Goal: Task Accomplishment & Management: Complete application form

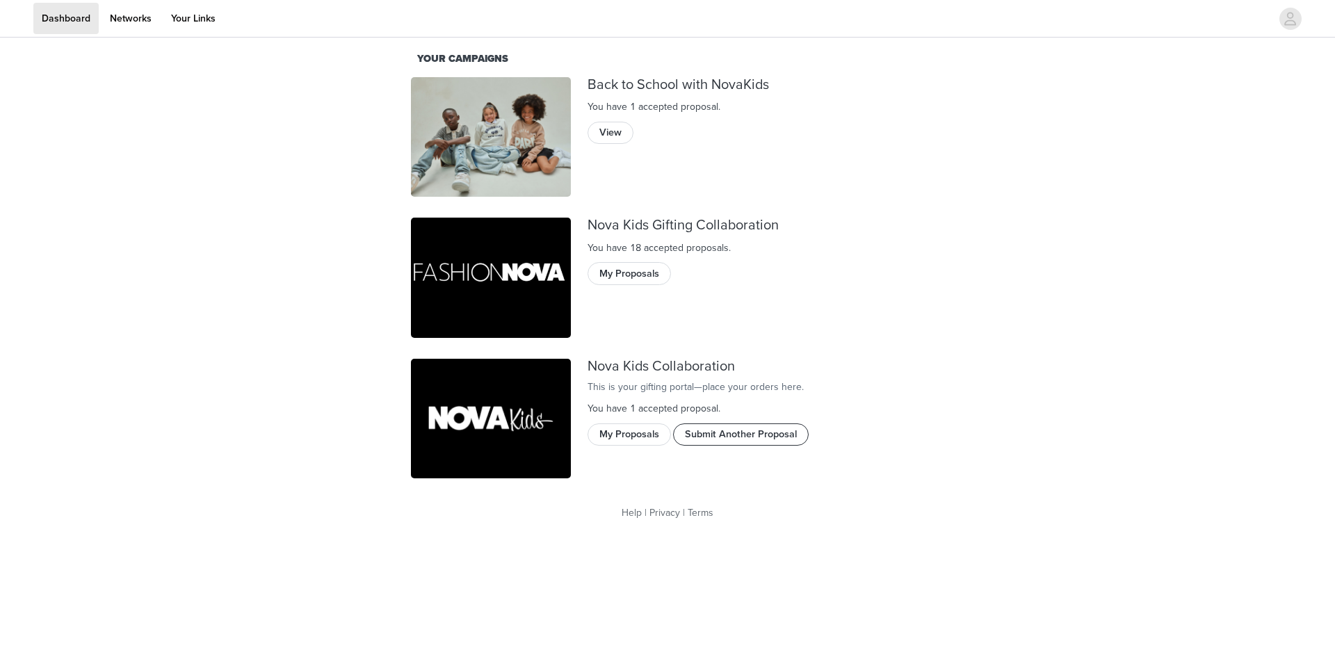
click at [785, 446] on button "Submit Another Proposal" at bounding box center [741, 434] width 136 height 22
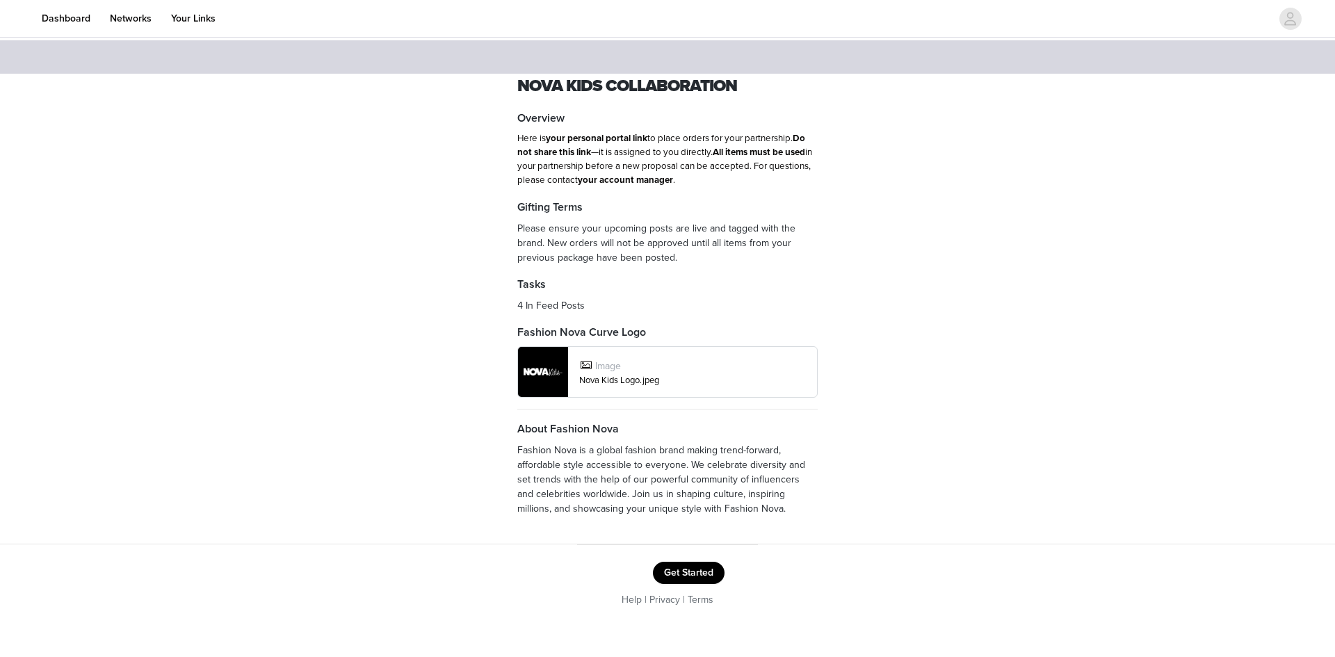
click at [677, 567] on button "Get Started" at bounding box center [689, 573] width 72 height 22
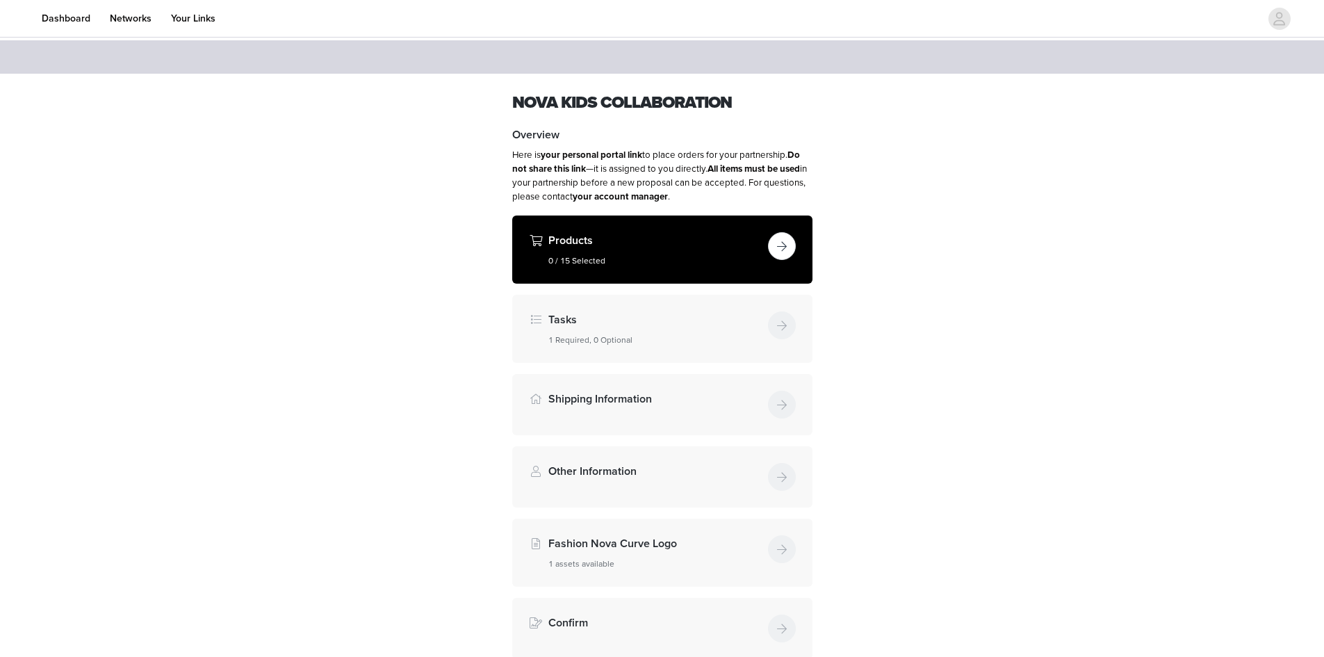
click at [785, 247] on button "button" at bounding box center [782, 246] width 28 height 28
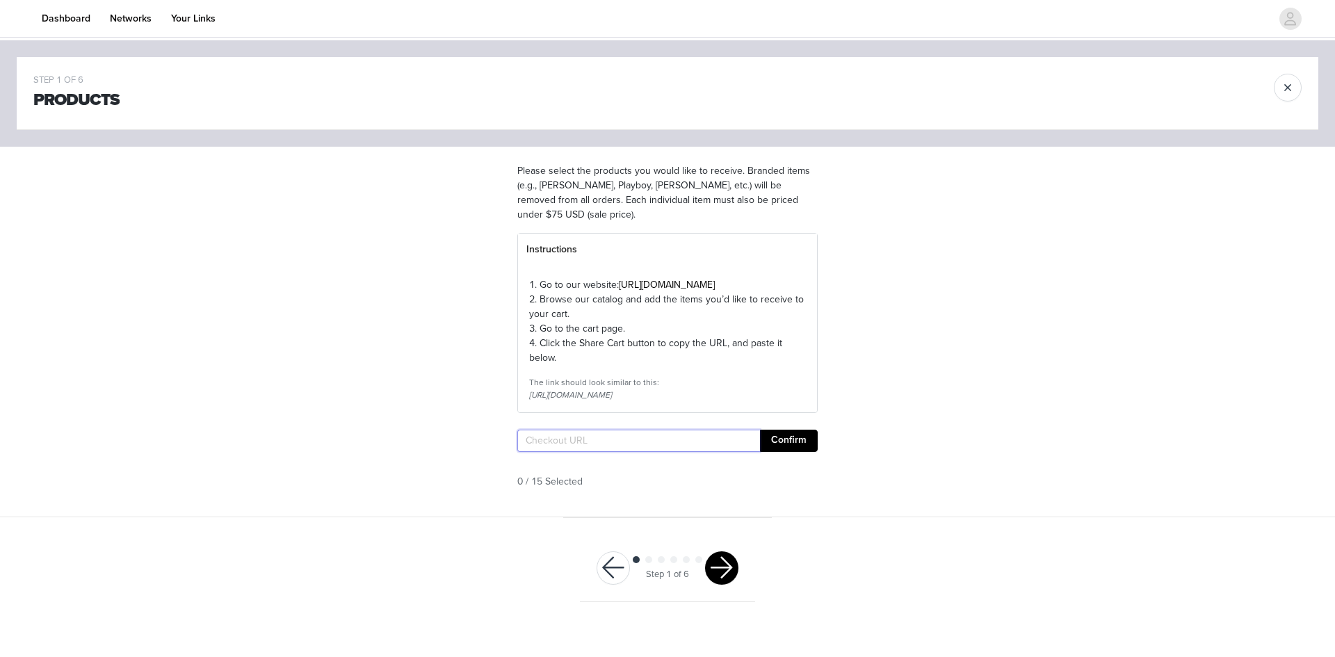
paste input "[URL][DOMAIN_NAME]"
type input "[URL][DOMAIN_NAME]"
click at [811, 452] on button "Confirm" at bounding box center [789, 441] width 58 height 22
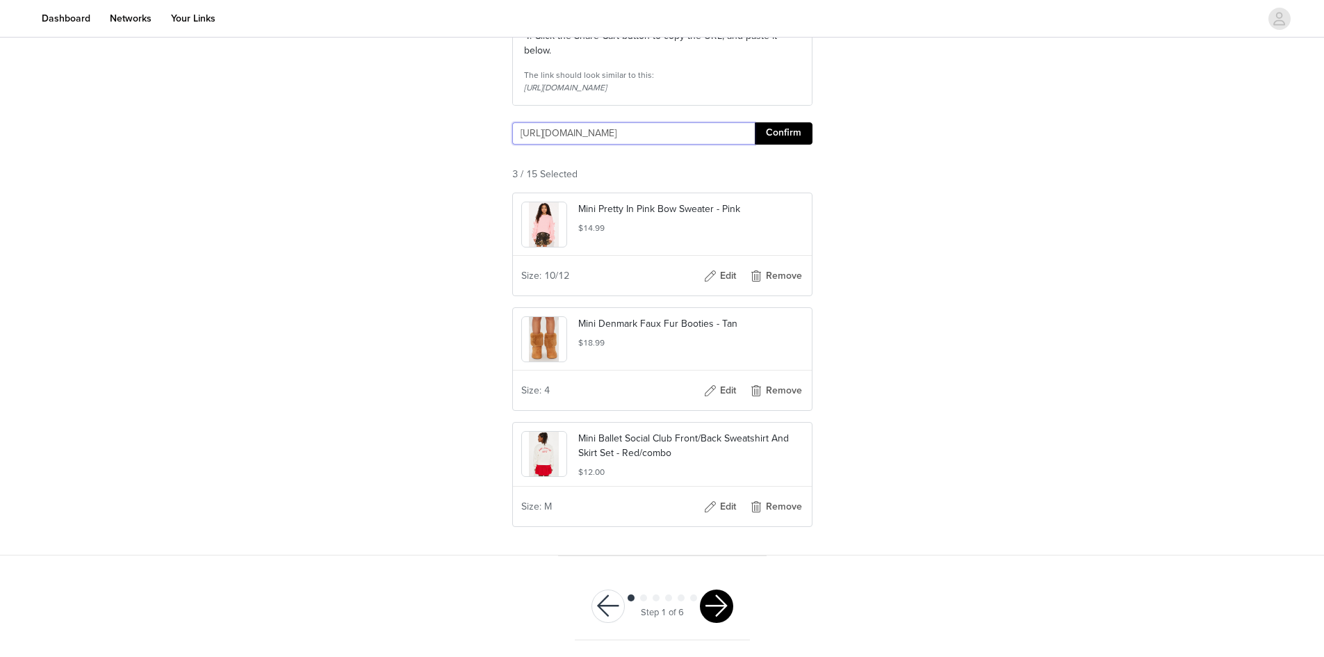
scroll to position [334, 0]
click at [718, 613] on button "button" at bounding box center [716, 606] width 33 height 33
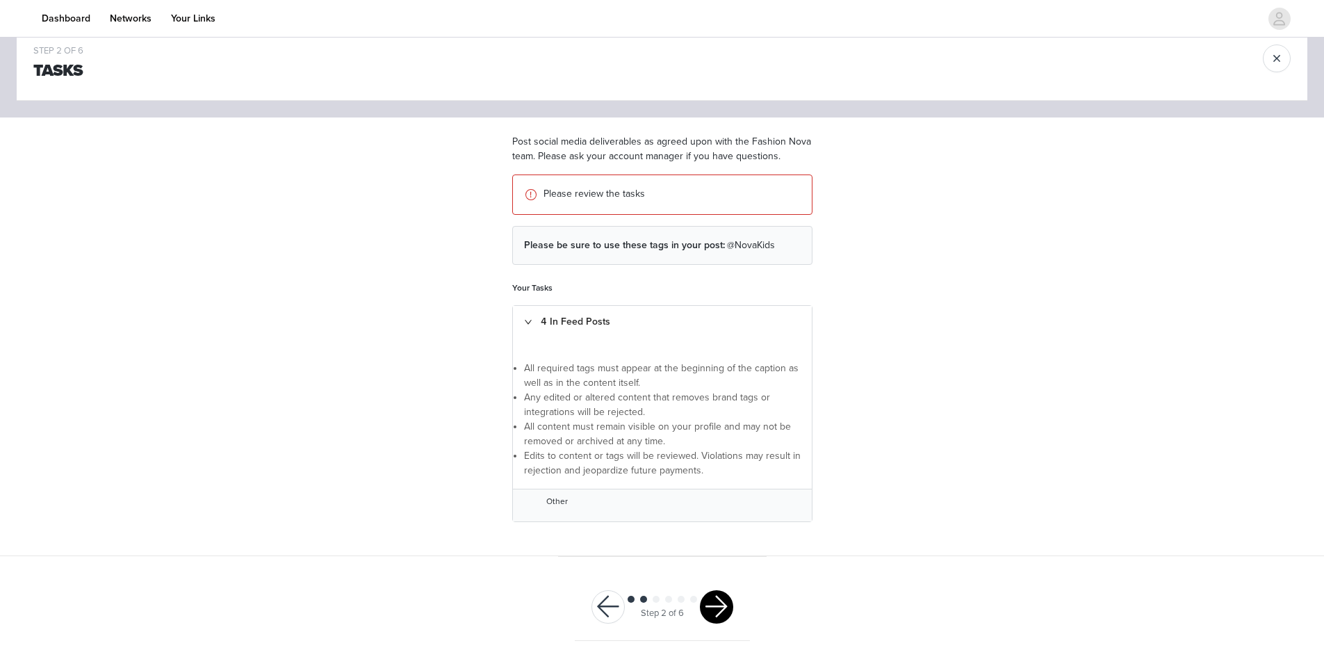
scroll to position [30, 0]
click at [721, 613] on button "button" at bounding box center [716, 606] width 33 height 33
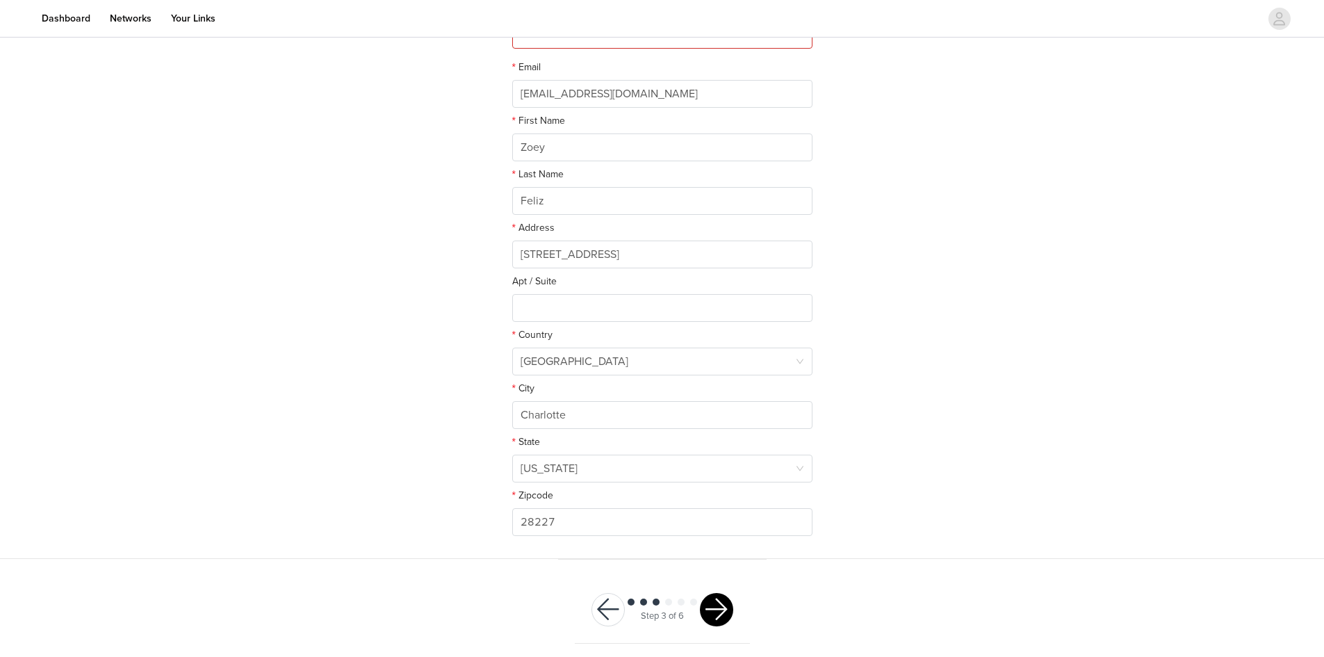
scroll to position [204, 0]
click at [717, 615] on button "button" at bounding box center [716, 606] width 33 height 33
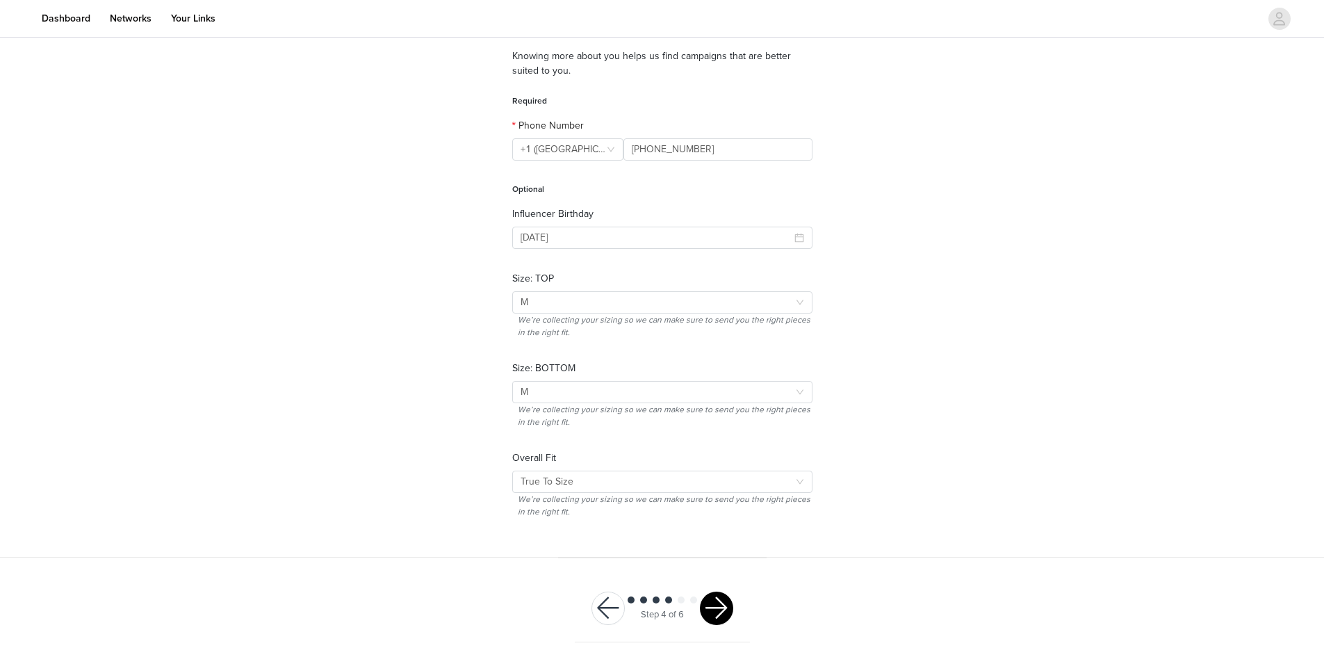
scroll to position [117, 0]
click at [718, 605] on button "button" at bounding box center [716, 606] width 33 height 33
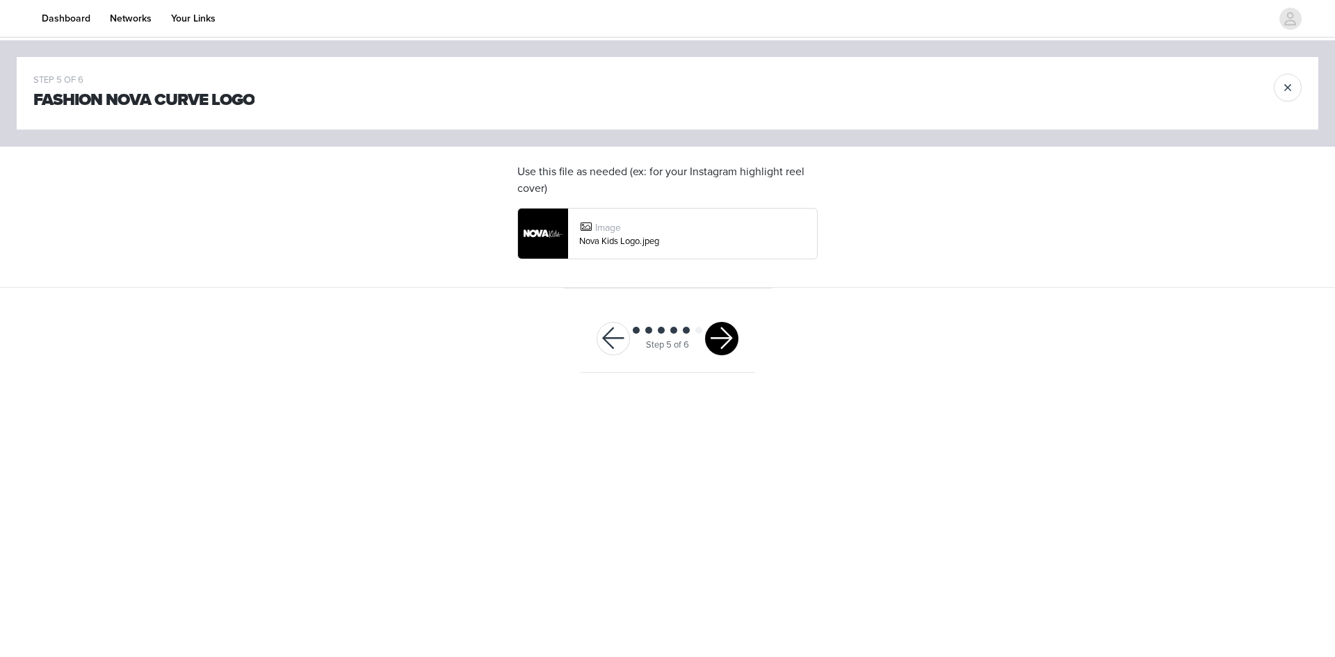
click at [715, 338] on button "button" at bounding box center [721, 338] width 33 height 33
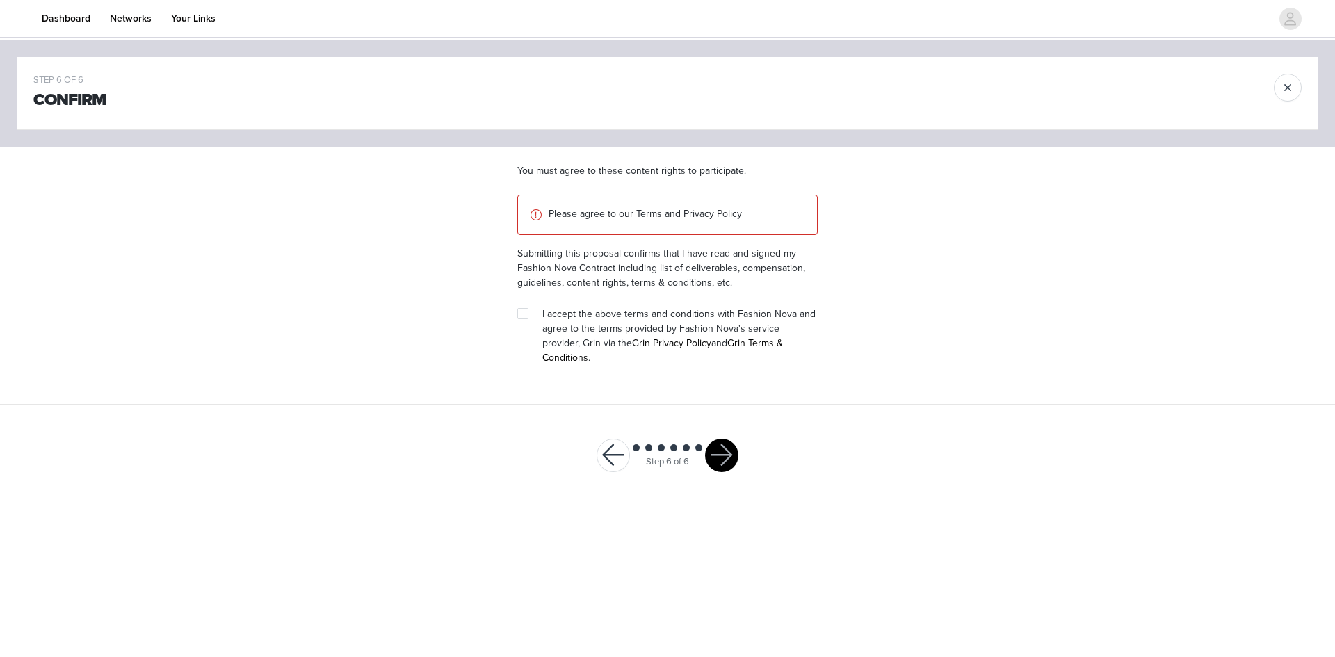
drag, startPoint x: 517, startPoint y: 313, endPoint x: 580, endPoint y: 351, distance: 73.9
click at [517, 313] on section "You must agree to these content rights to participate. Please agree to our Term…" at bounding box center [668, 276] width 334 height 258
click at [520, 311] on input "checkbox" at bounding box center [522, 313] width 10 height 10
checkbox input "true"
click at [717, 439] on button "button" at bounding box center [721, 455] width 33 height 33
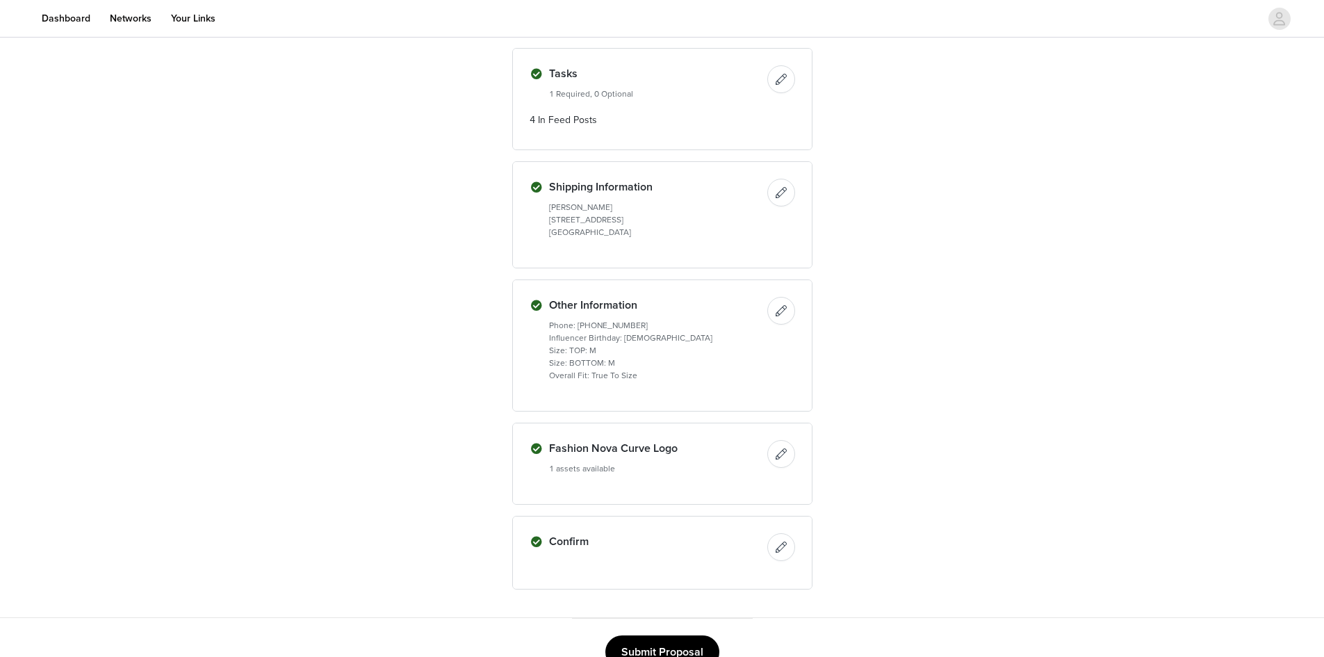
scroll to position [463, 0]
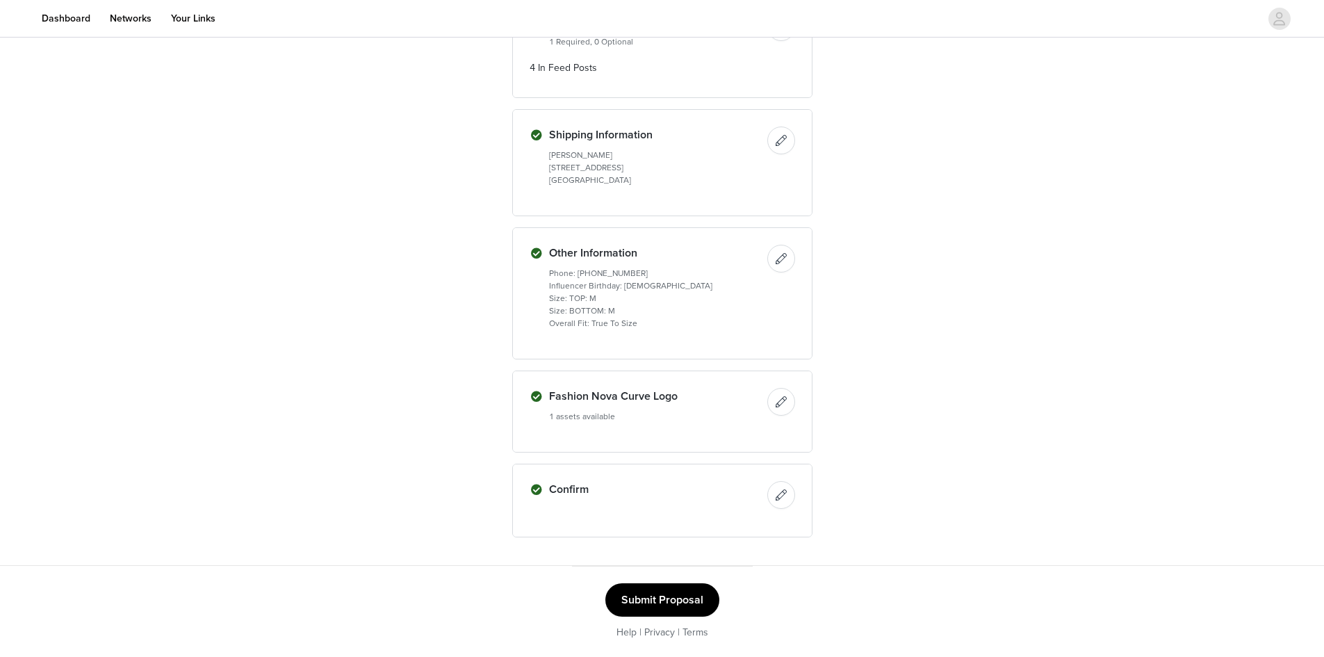
click at [646, 601] on button "Submit Proposal" at bounding box center [663, 599] width 114 height 33
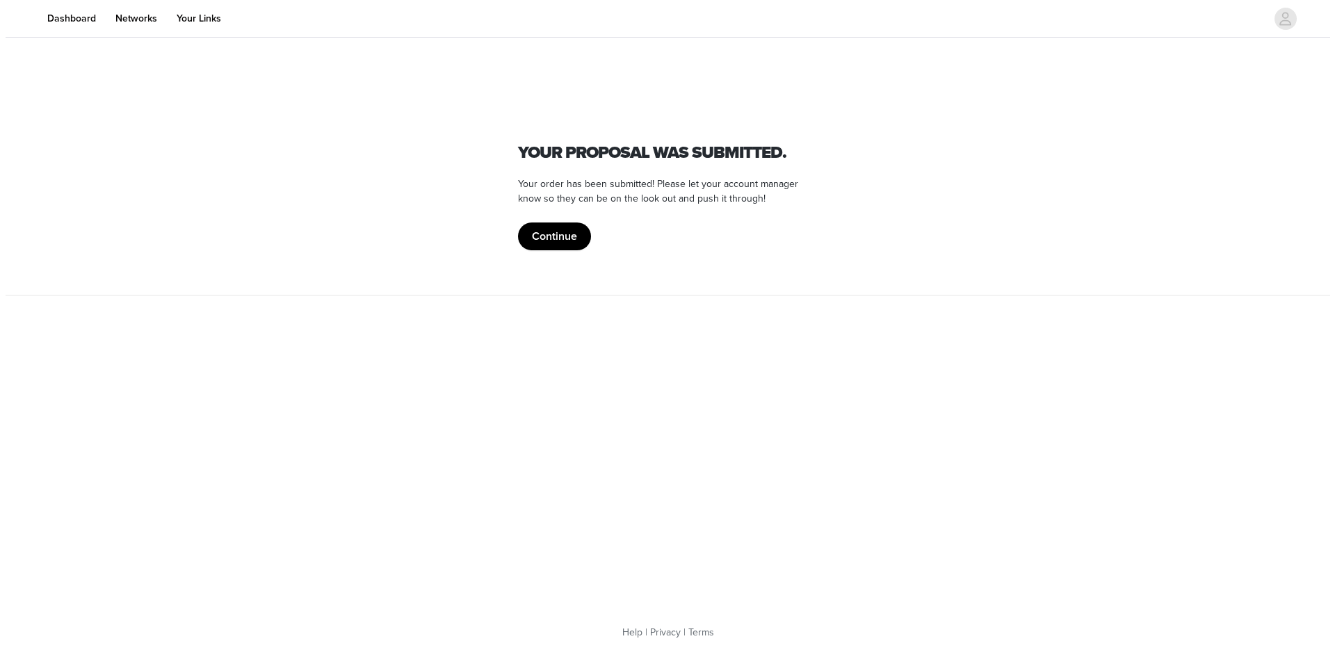
scroll to position [0, 0]
click at [549, 231] on button "Continue" at bounding box center [553, 236] width 73 height 28
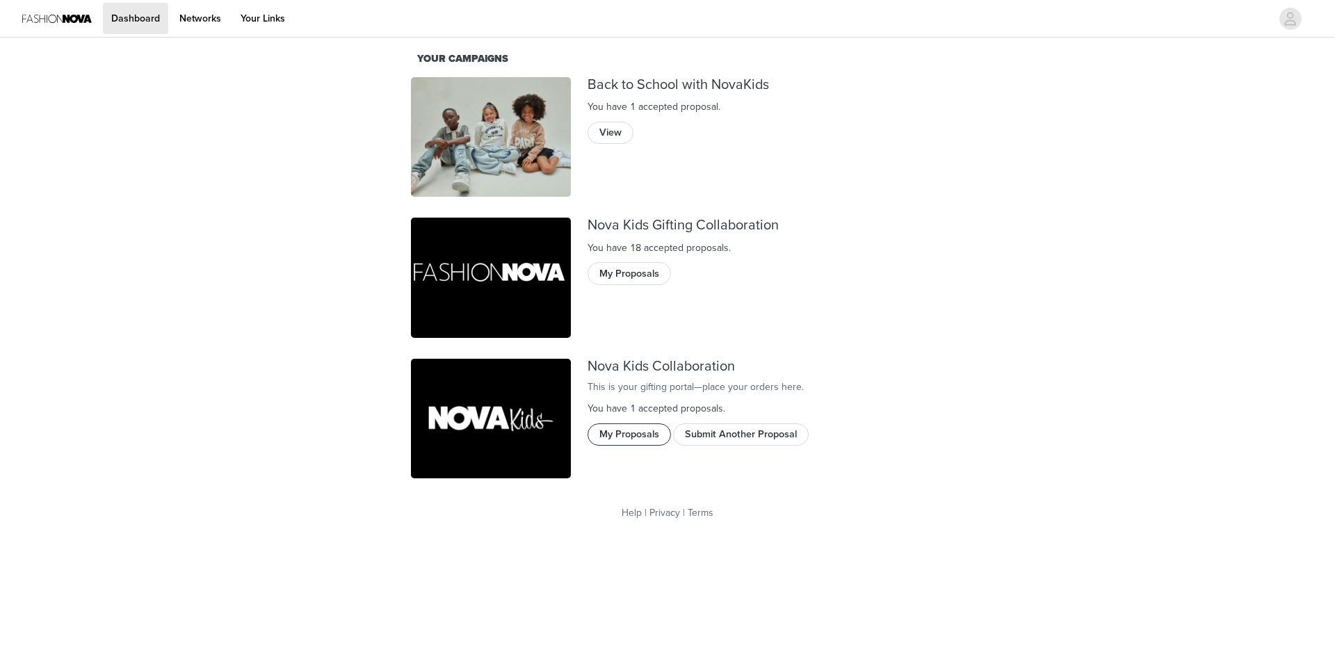
click at [646, 446] on button "My Proposals" at bounding box center [628, 434] width 83 height 22
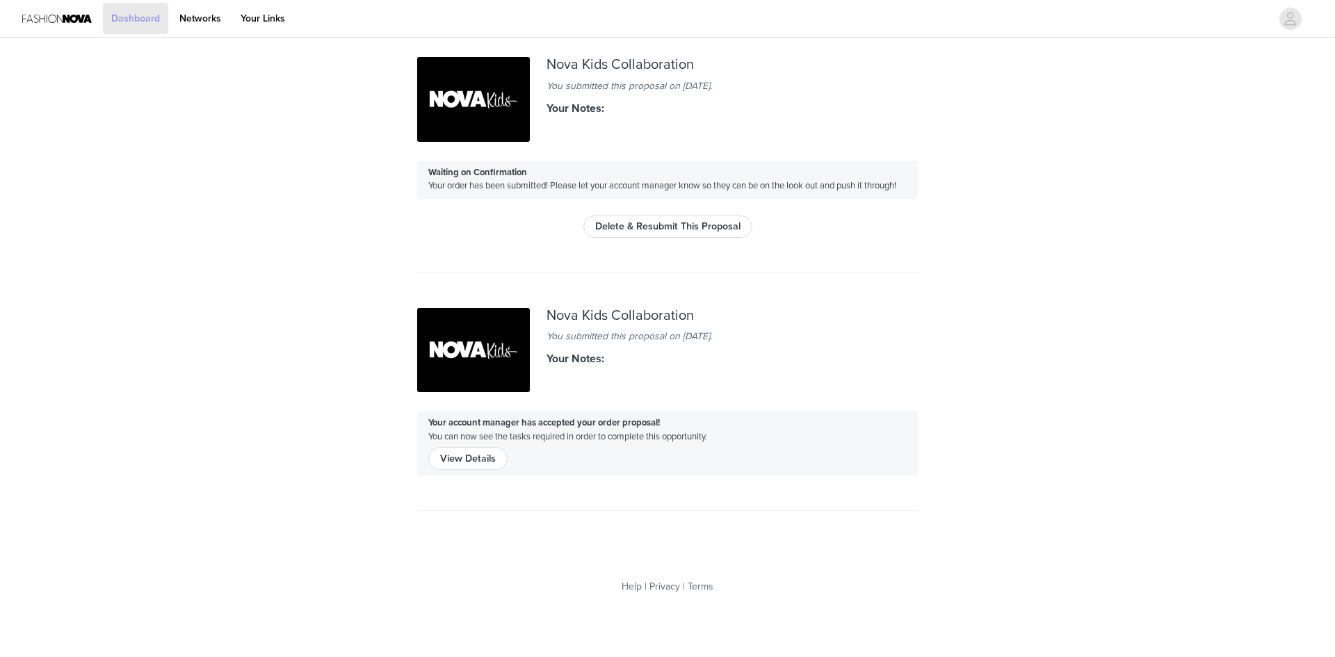
drag, startPoint x: 127, startPoint y: 18, endPoint x: 160, endPoint y: 56, distance: 50.8
click at [128, 19] on link "Dashboard" at bounding box center [135, 18] width 65 height 31
